Goal: Information Seeking & Learning: Find contact information

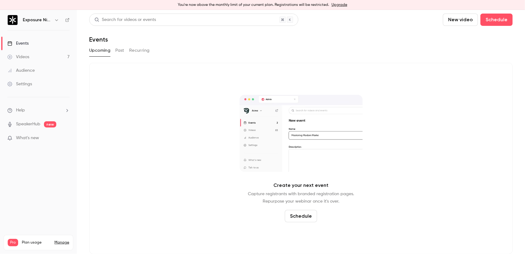
click at [28, 58] on div "Videos" at bounding box center [18, 57] width 22 height 6
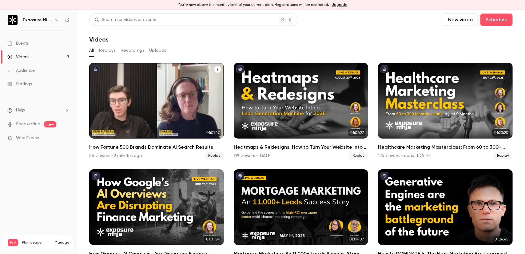
click at [159, 85] on div "How Fortune 500 Brands Dominate AI Search Results" at bounding box center [156, 101] width 135 height 76
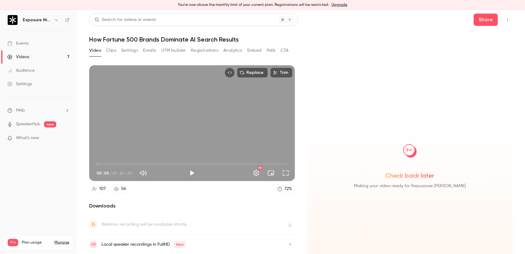
click at [273, 50] on button "Polls" at bounding box center [271, 50] width 9 height 10
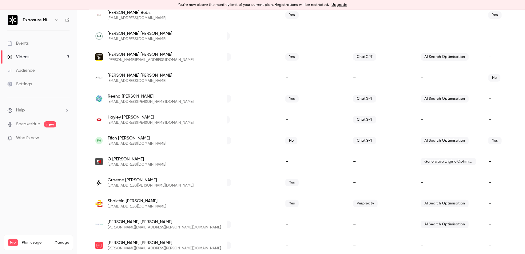
scroll to position [246, 0]
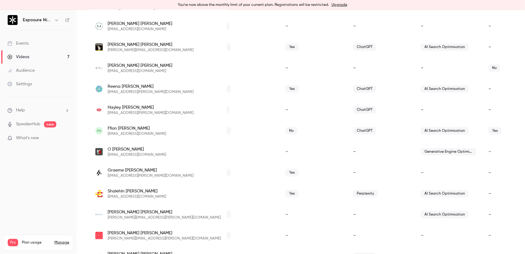
click at [128, 135] on span "ffion@dynamitecomms.com" at bounding box center [137, 133] width 58 height 5
drag, startPoint x: 128, startPoint y: 135, endPoint x: 151, endPoint y: 135, distance: 22.7
click at [151, 135] on span "ffion@dynamitecomms.com" at bounding box center [137, 133] width 58 height 5
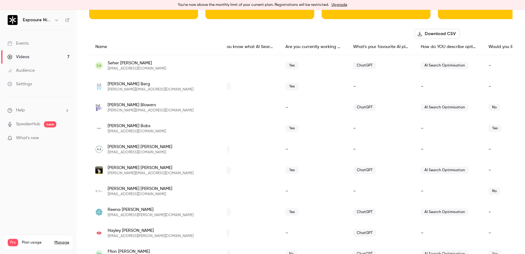
scroll to position [122, 0]
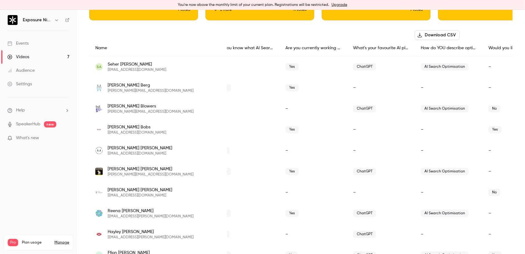
click at [39, 110] on li "Help" at bounding box center [38, 110] width 62 height 6
click at [102, 121] on span "Help center" at bounding box center [96, 122] width 23 height 6
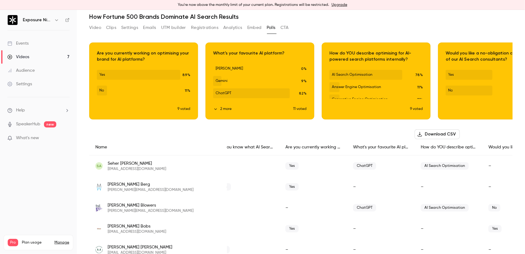
scroll to position [0, 0]
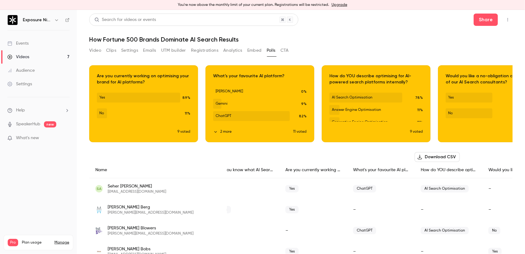
click at [148, 50] on button "Emails" at bounding box center [149, 50] width 13 height 10
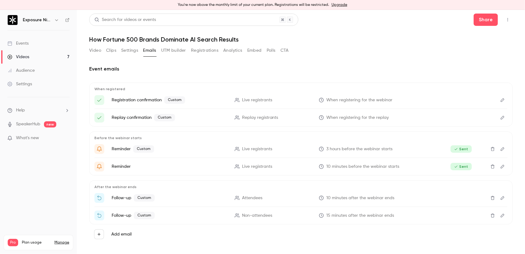
click at [498, 146] on button "Edit" at bounding box center [502, 149] width 10 height 10
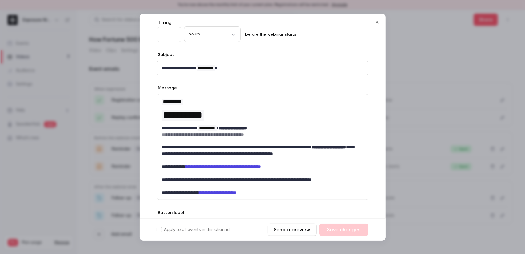
scroll to position [61, 0]
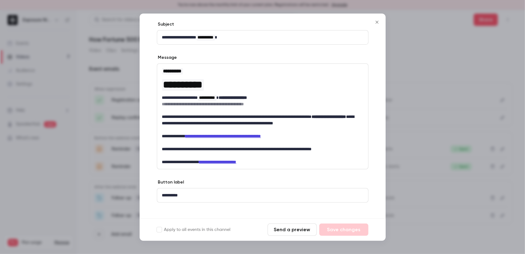
click at [376, 22] on icon "Close" at bounding box center [376, 22] width 7 height 5
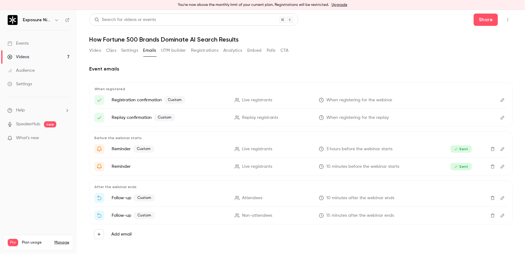
click at [205, 55] on button "Registrations" at bounding box center [204, 50] width 27 height 10
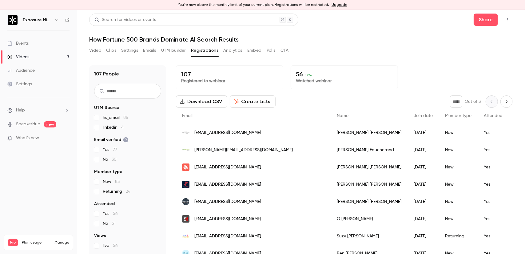
click at [135, 93] on input "text" at bounding box center [127, 91] width 67 height 15
type input "******"
type input "*****"
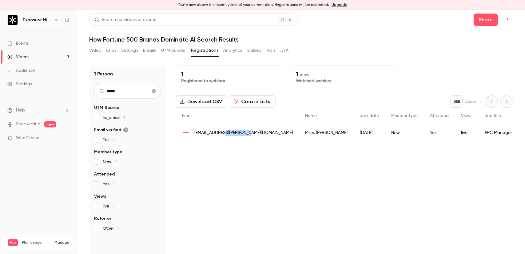
drag, startPoint x: 249, startPoint y: 132, endPoint x: 223, endPoint y: 133, distance: 25.8
click at [223, 133] on div "miles.swayne@watco.co.uk" at bounding box center [237, 132] width 123 height 17
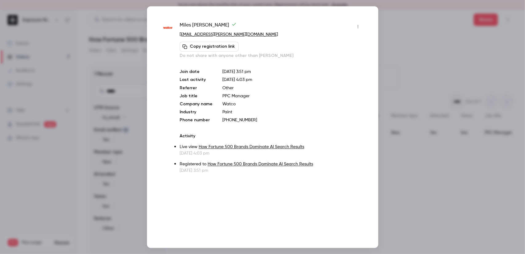
drag, startPoint x: 227, startPoint y: 133, endPoint x: 255, endPoint y: 36, distance: 100.5
click at [255, 36] on p "miles.swayne@watco.co.uk" at bounding box center [271, 34] width 183 height 6
drag, startPoint x: 242, startPoint y: 36, endPoint x: 210, endPoint y: 36, distance: 32.0
click at [210, 36] on p "miles.swayne@watco.co.uk" at bounding box center [271, 34] width 183 height 6
copy link "watco.co.uk"
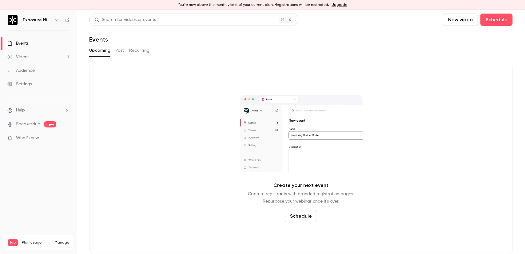
click at [120, 51] on button "Past" at bounding box center [119, 50] width 9 height 10
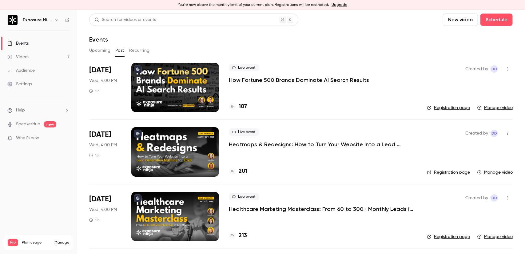
click at [345, 40] on div "Events" at bounding box center [300, 39] width 423 height 7
